Goal: Task Accomplishment & Management: Use online tool/utility

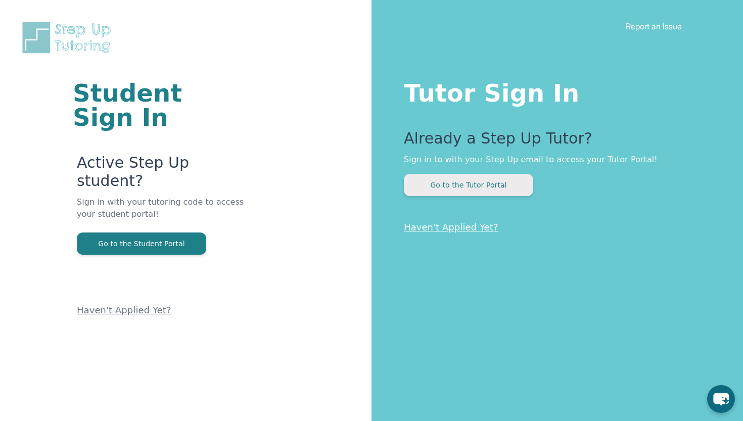
click at [490, 181] on button "Go to the Tutor Portal" at bounding box center [468, 185] width 129 height 22
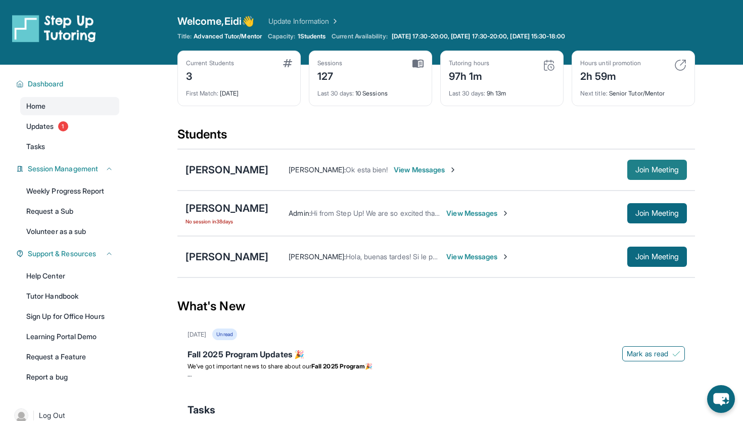
click at [650, 171] on span "Join Meeting" at bounding box center [656, 170] width 43 height 6
click at [510, 210] on span "View Messages" at bounding box center [477, 213] width 63 height 10
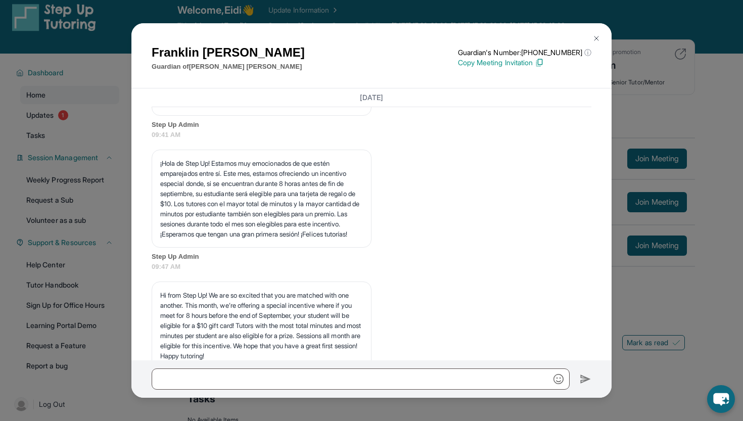
scroll to position [3494, 0]
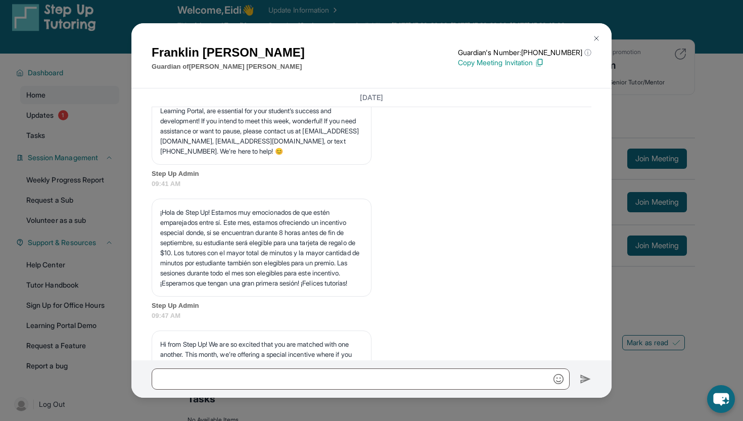
click at [591, 36] on button at bounding box center [596, 38] width 20 height 20
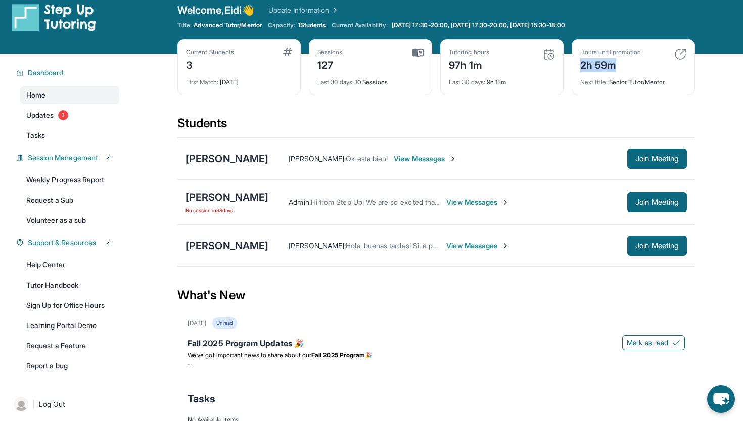
drag, startPoint x: 614, startPoint y: 63, endPoint x: 578, endPoint y: 64, distance: 35.4
click at [578, 64] on div "Hours until promotion 2h 59m Next title : Senior Tutor/Mentor" at bounding box center [633, 67] width 123 height 56
click at [528, 104] on div "Current Students 3 First Match : [DATE] Sessions 127 Last 30 days : 10 Sessions…" at bounding box center [436, 77] width 518 height 76
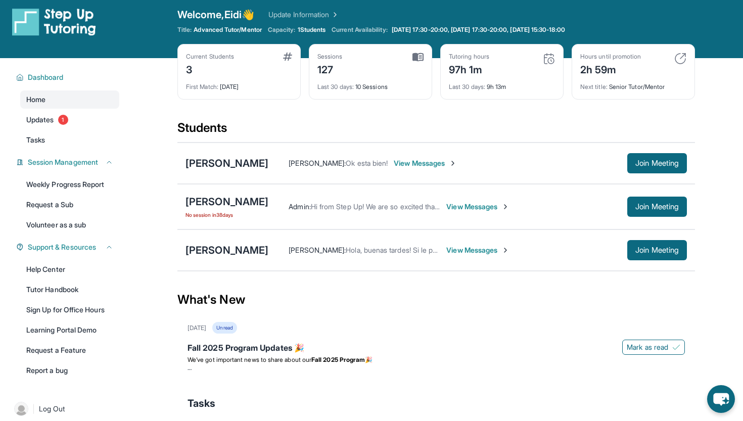
scroll to position [7, 0]
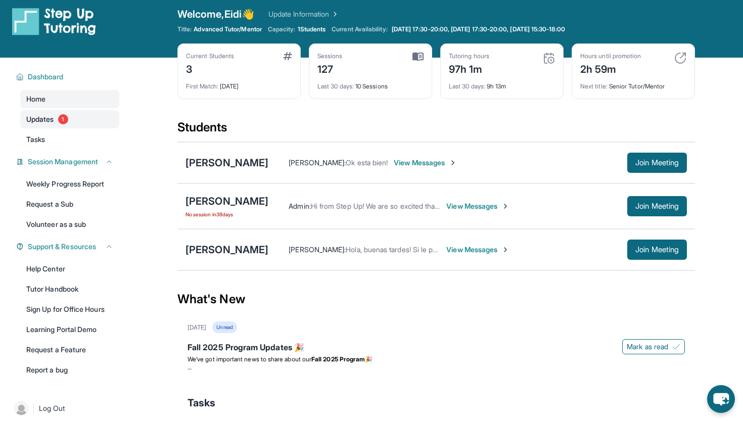
click at [66, 112] on link "Updates 1" at bounding box center [69, 119] width 99 height 18
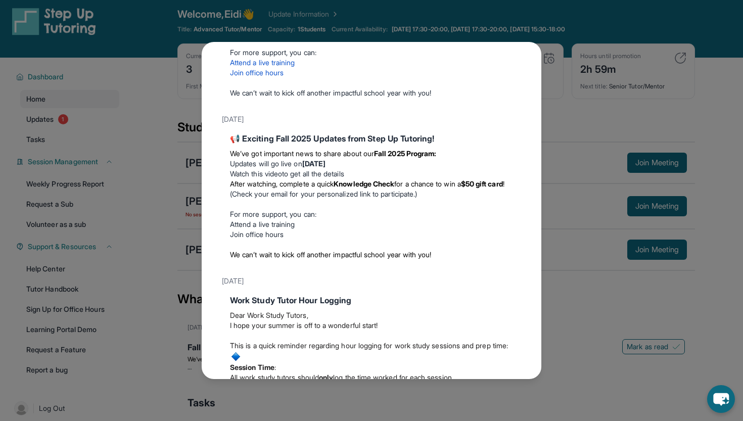
scroll to position [149, 0]
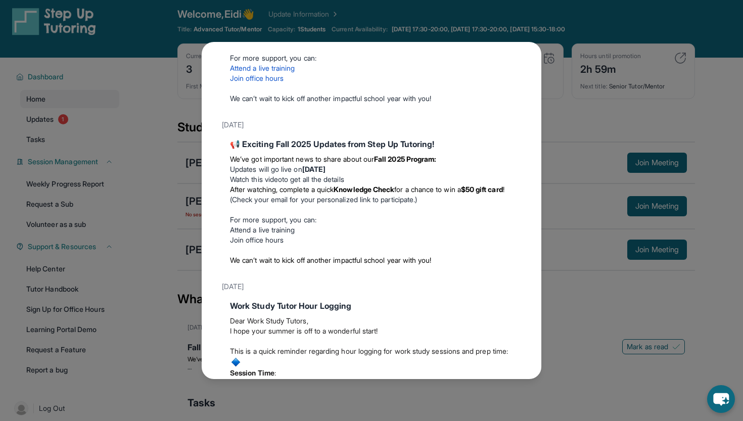
click at [346, 194] on strong "Knowledge Check" at bounding box center [364, 189] width 61 height 9
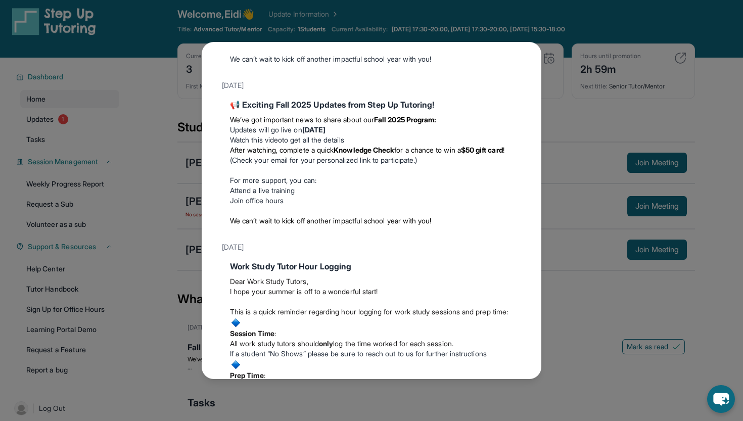
scroll to position [192, 0]
